Goal: Information Seeking & Learning: Check status

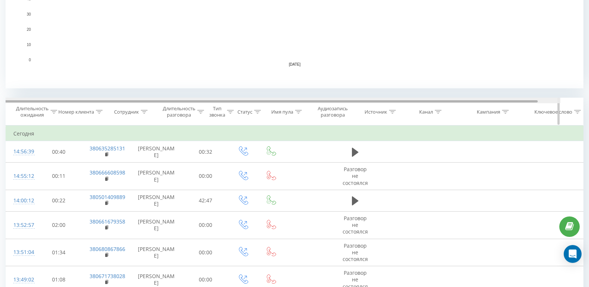
scroll to position [0, 25]
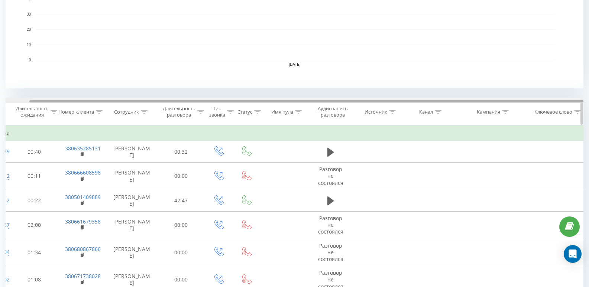
drag, startPoint x: 383, startPoint y: 101, endPoint x: 466, endPoint y: 103, distance: 83.6
click at [466, 103] on div at bounding box center [306, 101] width 554 height 2
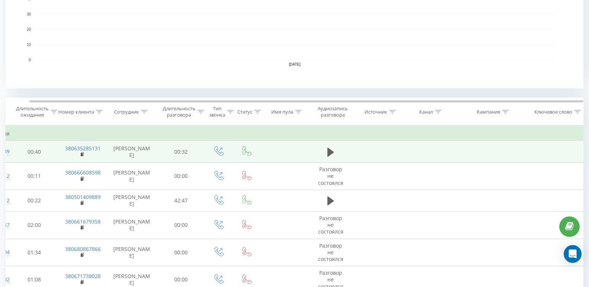
click at [487, 148] on td at bounding box center [490, 152] width 74 height 22
click at [36, 153] on td "00:40" at bounding box center [34, 152] width 46 height 22
click at [39, 153] on td "00:40" at bounding box center [34, 152] width 46 height 22
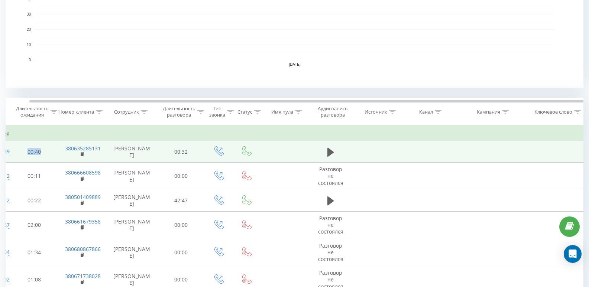
click at [39, 153] on td "00:40" at bounding box center [34, 152] width 46 height 22
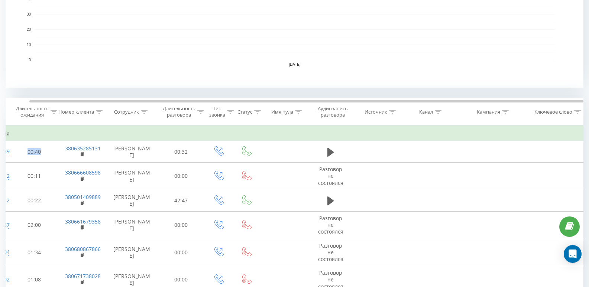
scroll to position [0, 0]
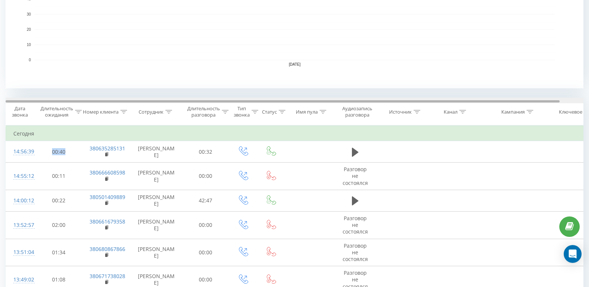
drag, startPoint x: 225, startPoint y: 102, endPoint x: 29, endPoint y: 93, distance: 196.7
click at [29, 93] on div "Все звонки Источники трафика График Экспорт .csv .xls .xlsx 23.09.2025 - 23.09.…" at bounding box center [295, 283] width 578 height 967
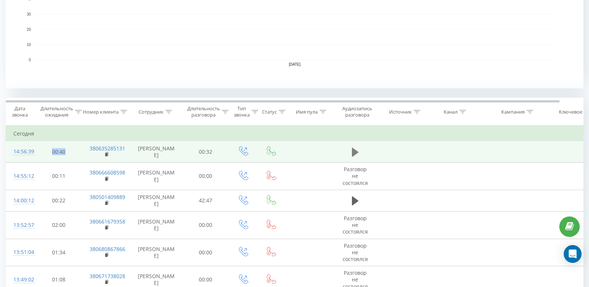
click at [354, 155] on icon at bounding box center [355, 152] width 7 height 9
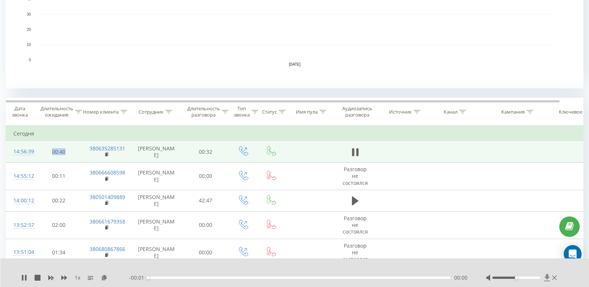
click at [547, 277] on icon at bounding box center [547, 277] width 6 height 7
click at [25, 279] on icon at bounding box center [24, 278] width 6 height 6
click at [546, 278] on icon at bounding box center [547, 277] width 6 height 7
click at [547, 276] on icon at bounding box center [547, 277] width 6 height 7
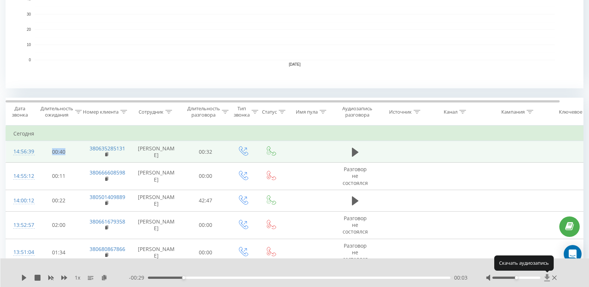
click at [547, 276] on icon at bounding box center [547, 277] width 6 height 7
click at [545, 277] on icon at bounding box center [547, 277] width 6 height 7
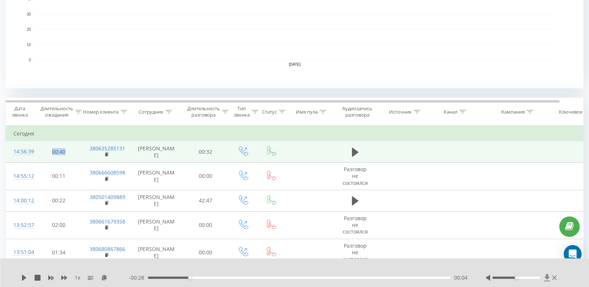
click at [545, 277] on icon at bounding box center [547, 277] width 6 height 7
